Goal: Information Seeking & Learning: Check status

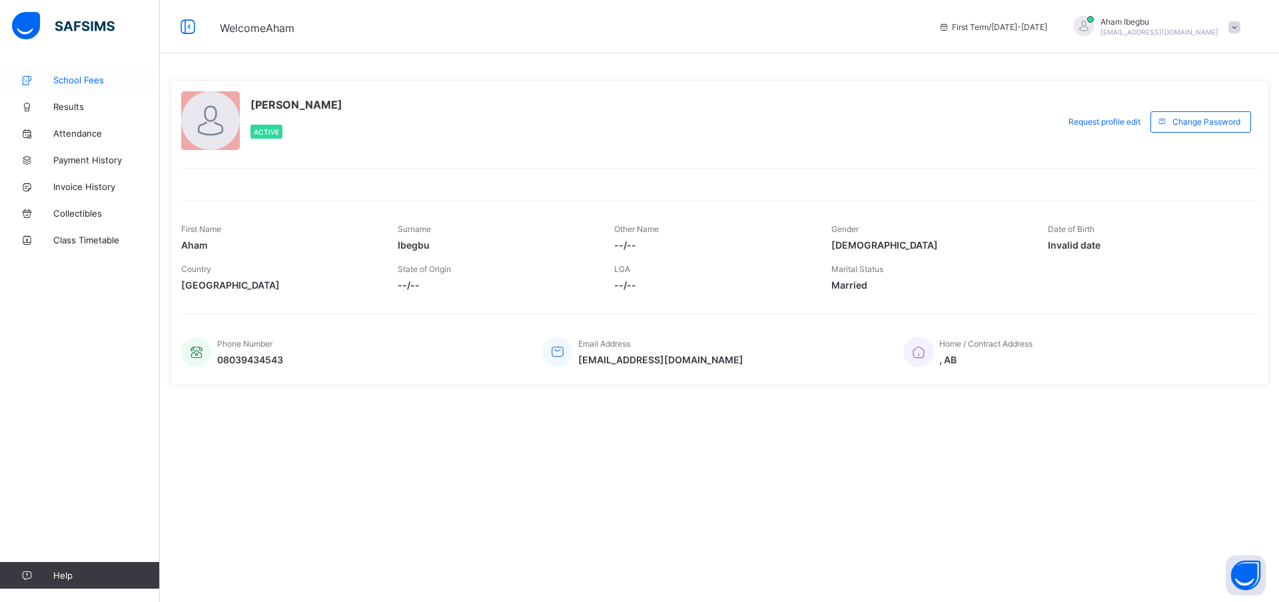
click at [75, 76] on span "School Fees" at bounding box center [106, 80] width 107 height 11
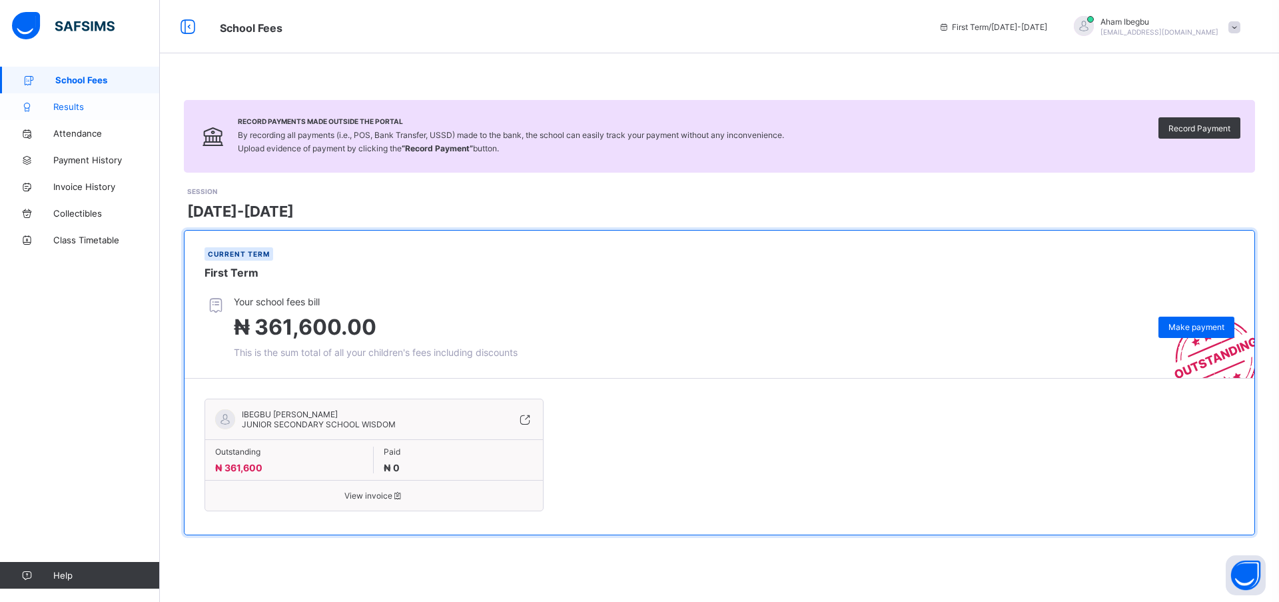
click at [77, 101] on link "Results" at bounding box center [80, 106] width 160 height 27
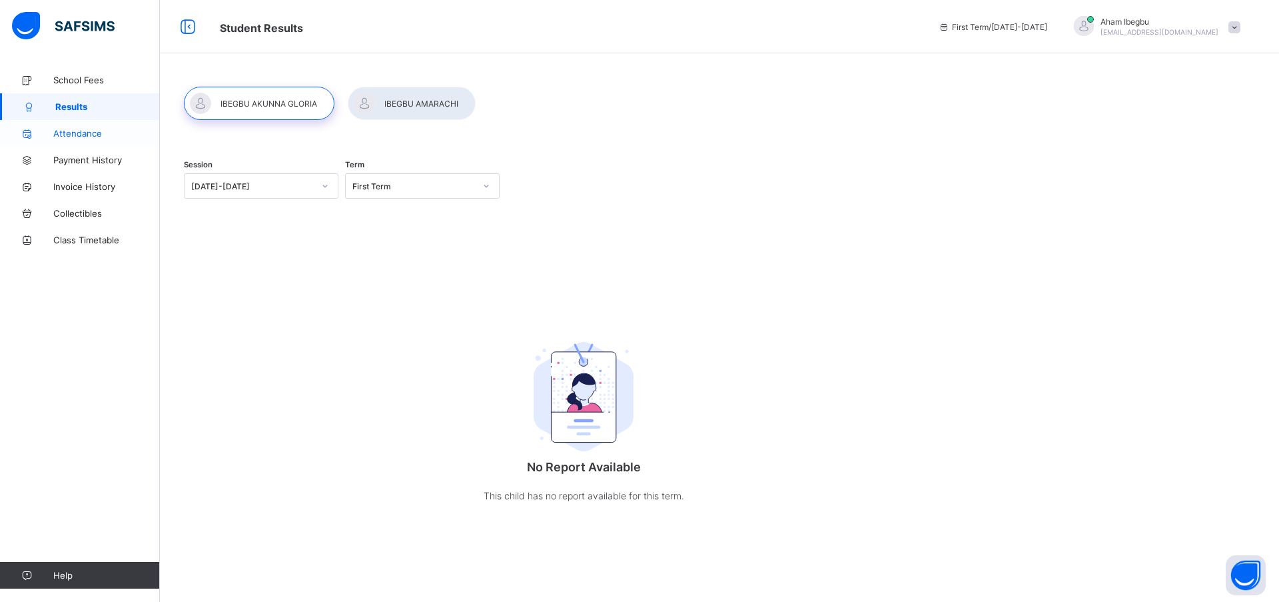
click at [60, 129] on span "Attendance" at bounding box center [106, 133] width 107 height 11
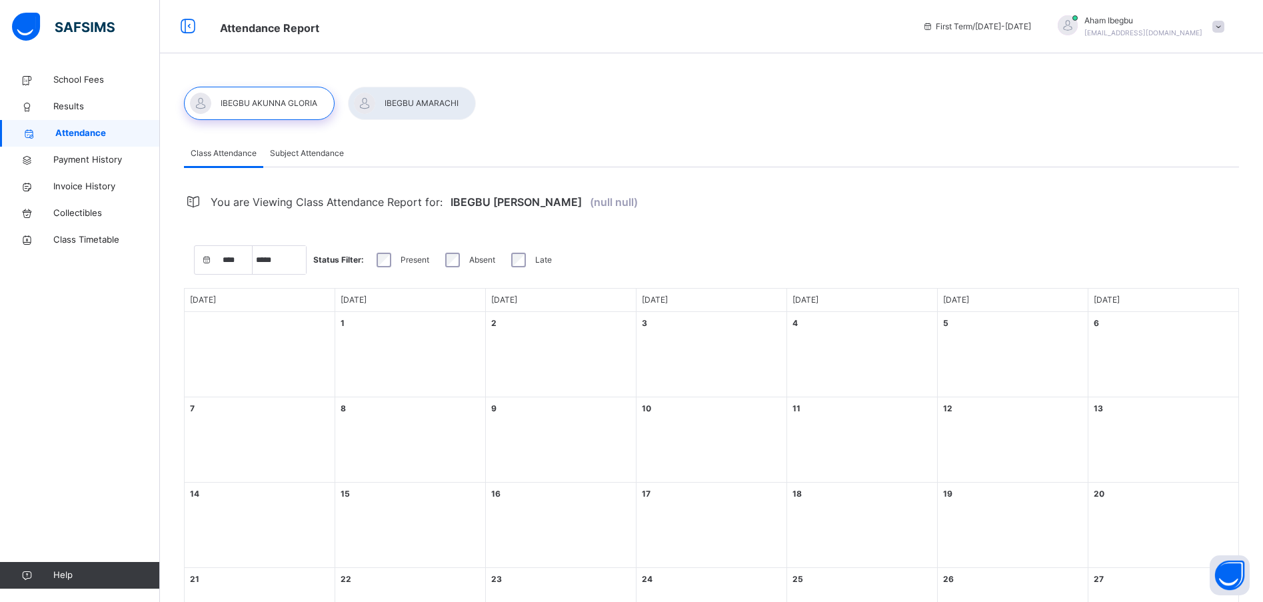
select select "****"
select select "*"
click at [69, 160] on span "Payment History" at bounding box center [106, 159] width 107 height 13
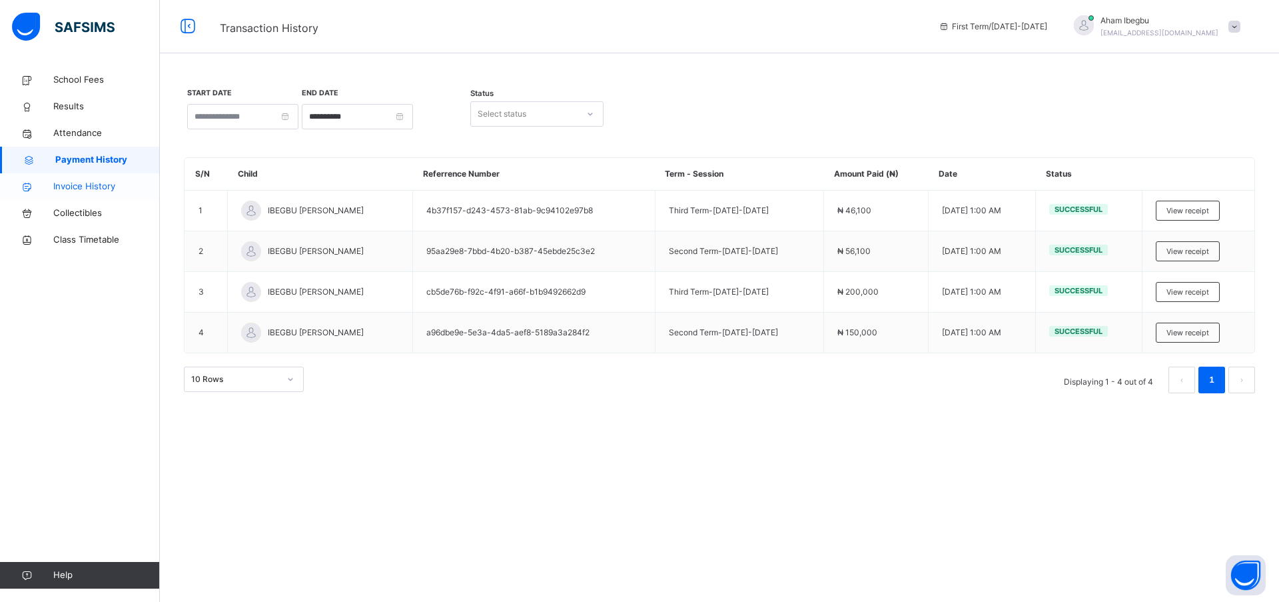
click at [79, 182] on span "Invoice History" at bounding box center [106, 186] width 107 height 13
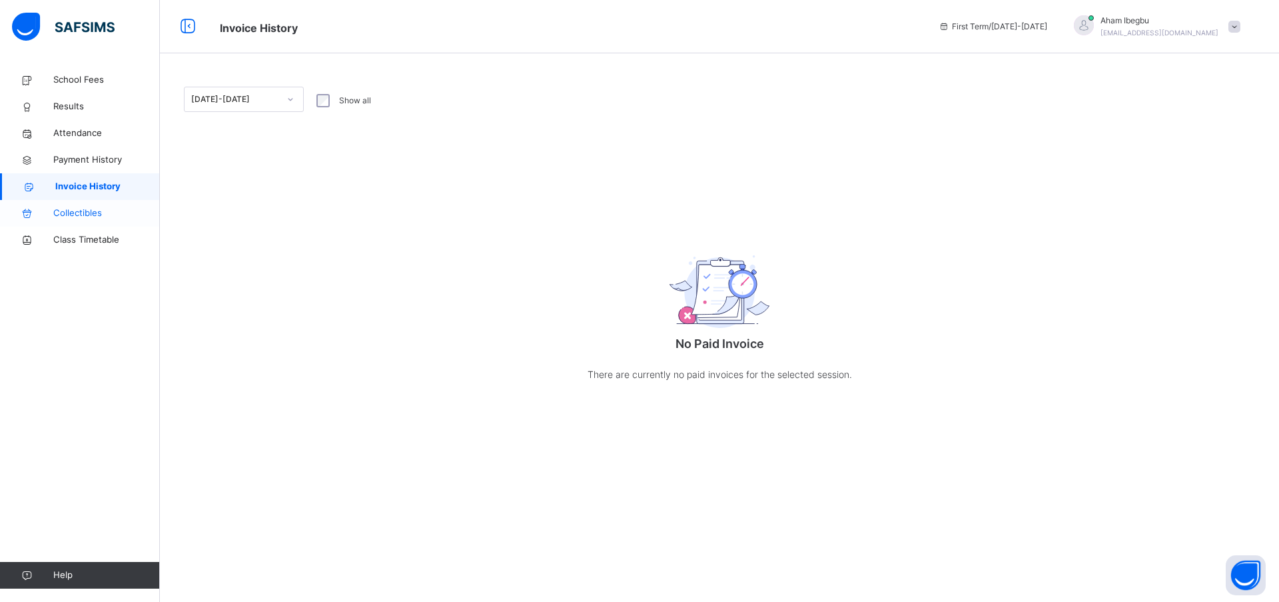
click at [78, 205] on link "Collectibles" at bounding box center [80, 213] width 160 height 27
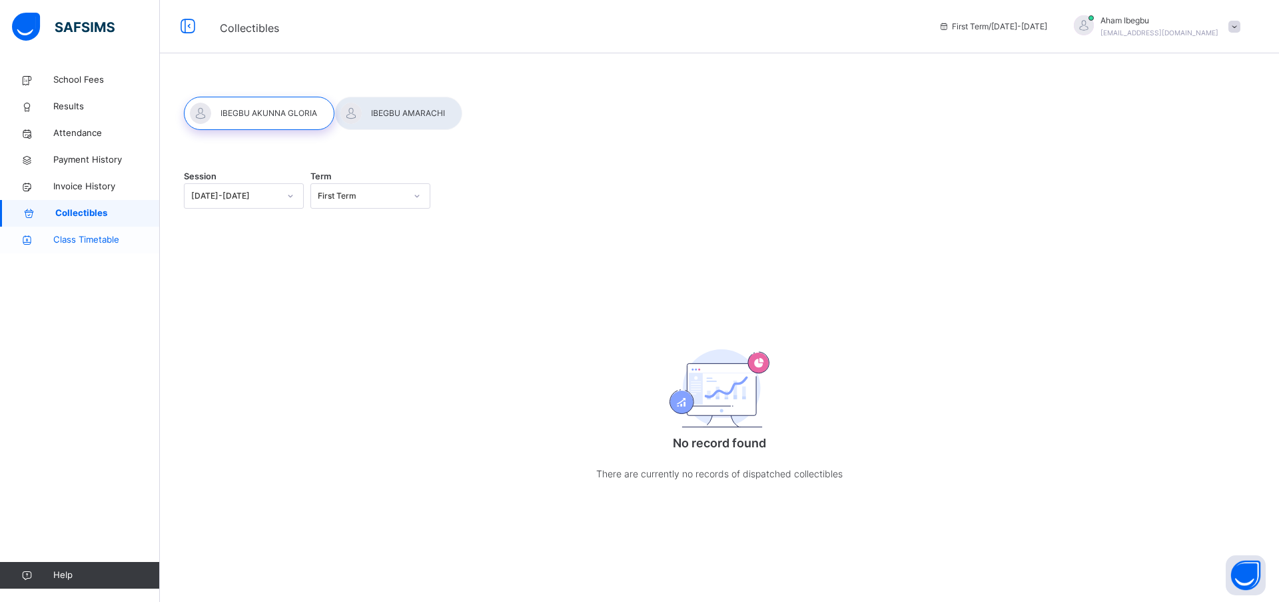
click at [86, 234] on span "Class Timetable" at bounding box center [106, 239] width 107 height 13
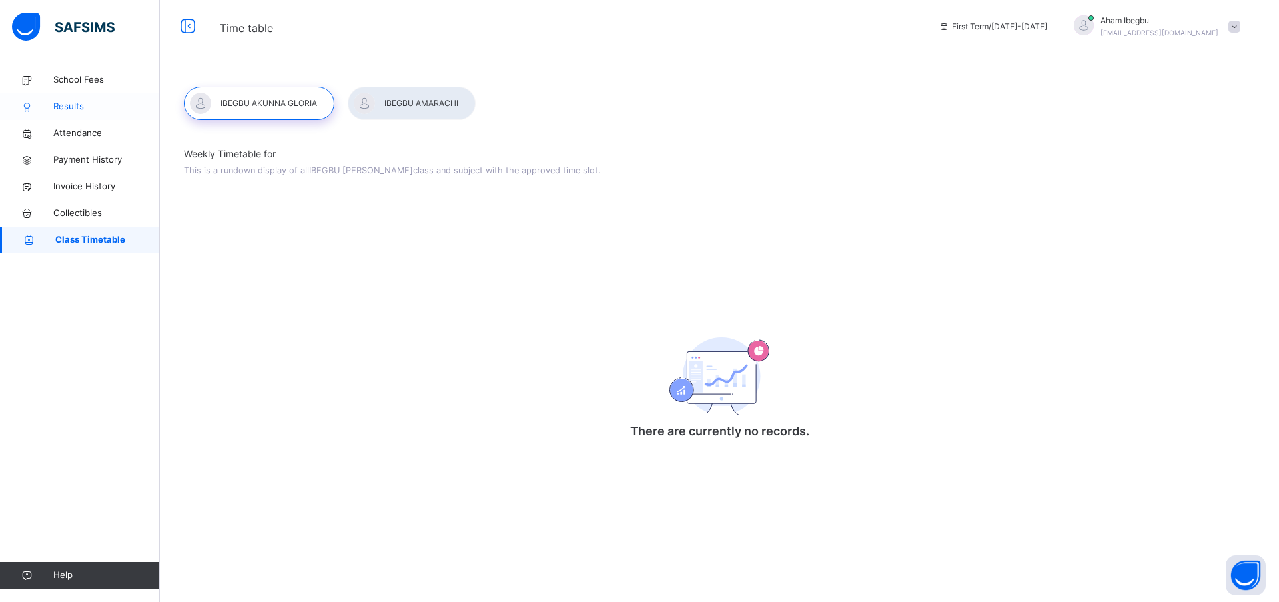
click at [74, 105] on span "Results" at bounding box center [106, 106] width 107 height 13
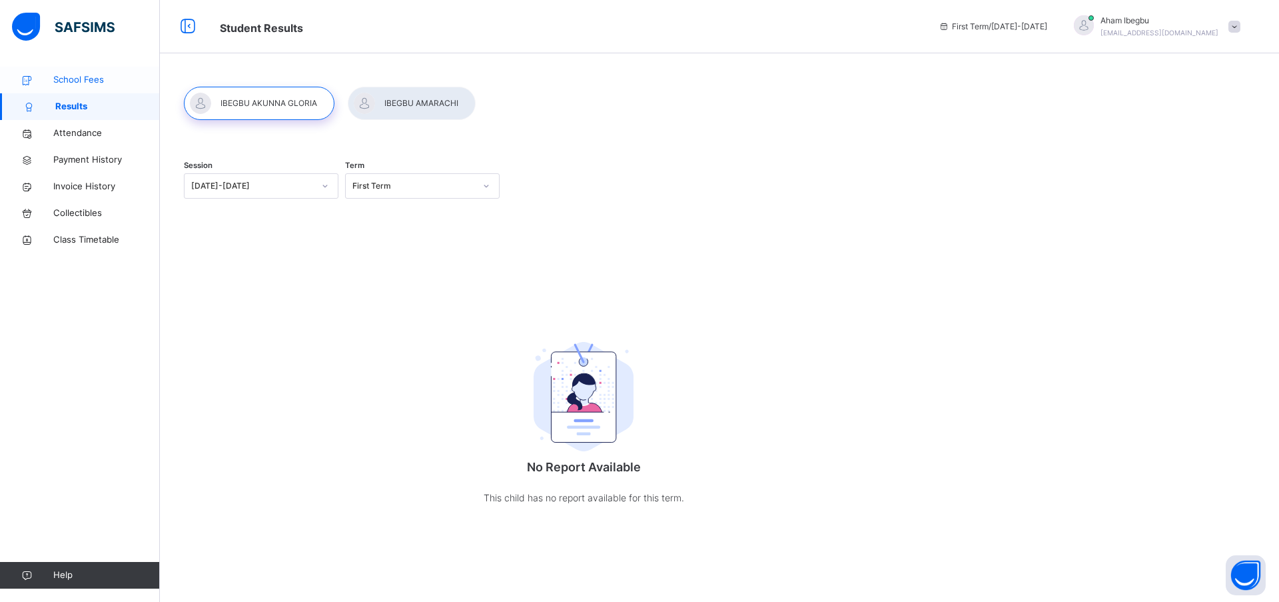
click at [81, 76] on span "School Fees" at bounding box center [106, 79] width 107 height 13
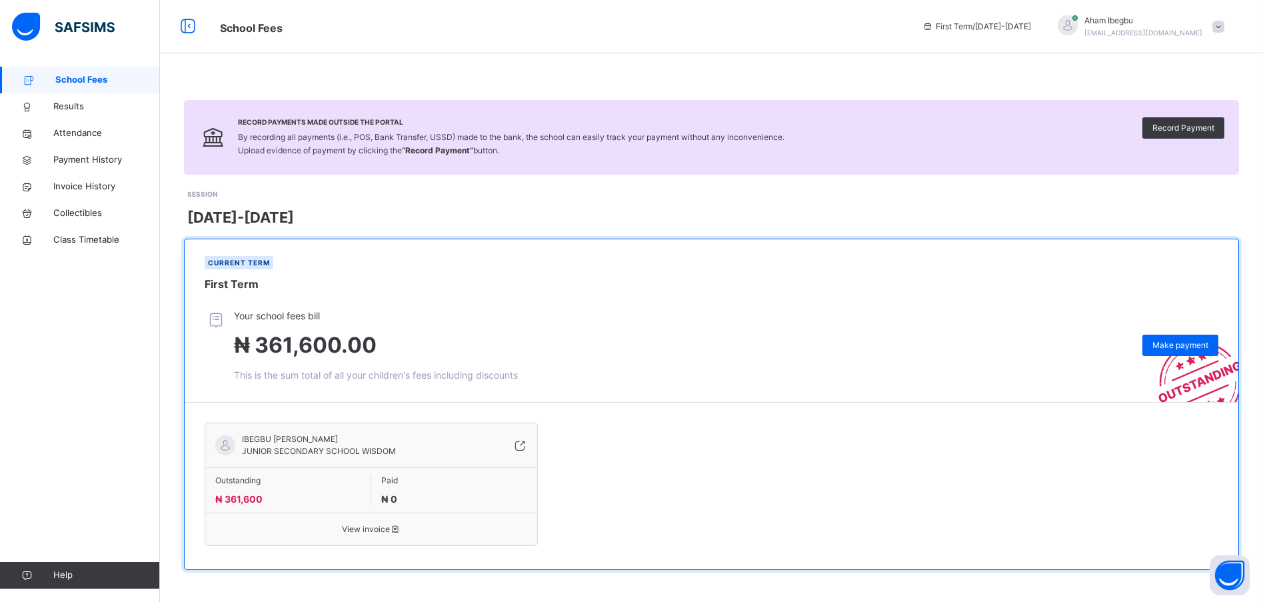
scroll to position [1, 0]
click at [1166, 16] on span "[PERSON_NAME]" at bounding box center [1143, 19] width 118 height 12
click at [1054, 79] on div "Record Payments Made Outside the Portal By recording all payments (i.e., POS, B…" at bounding box center [711, 333] width 1103 height 536
click at [372, 527] on span "View invoice" at bounding box center [371, 528] width 312 height 12
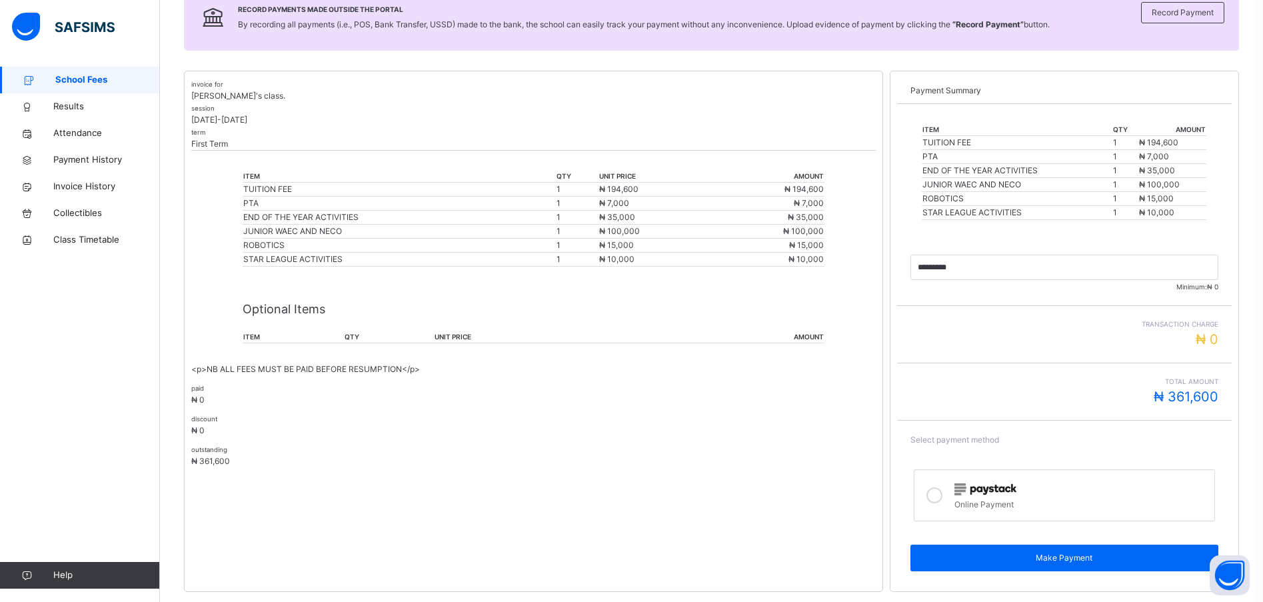
scroll to position [238, 0]
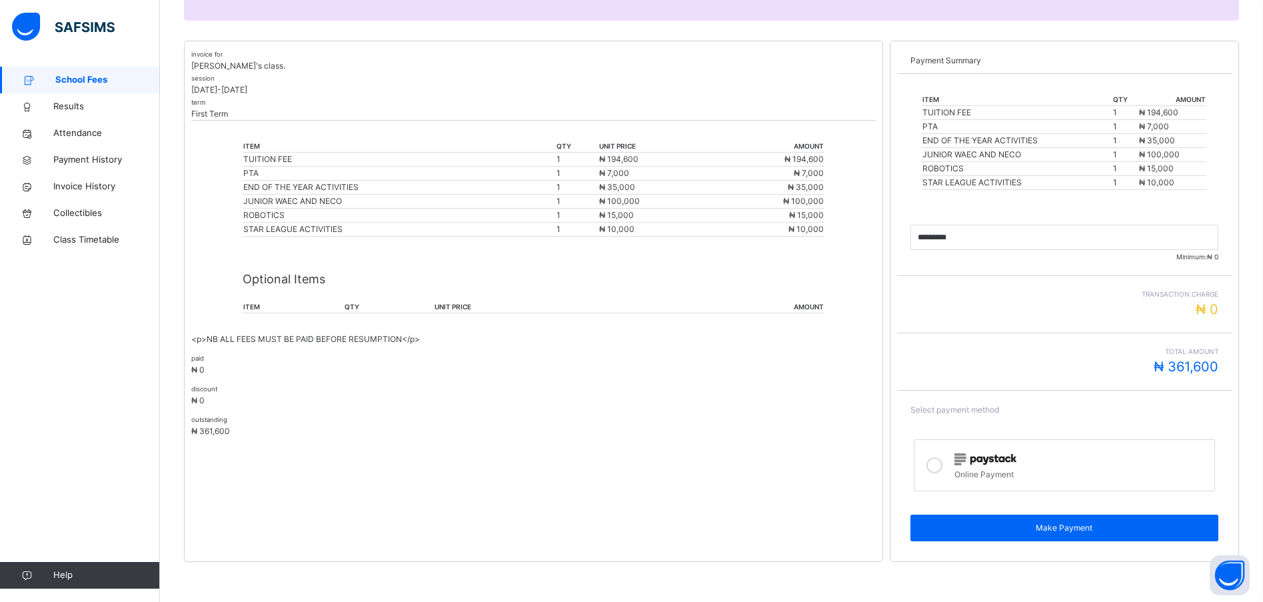
click at [605, 442] on div "invoice for IBEGBU AKUNNA GLORIA's class. session [DATE]-[DATE] term First Term…" at bounding box center [533, 301] width 699 height 521
